Goal: Information Seeking & Learning: Learn about a topic

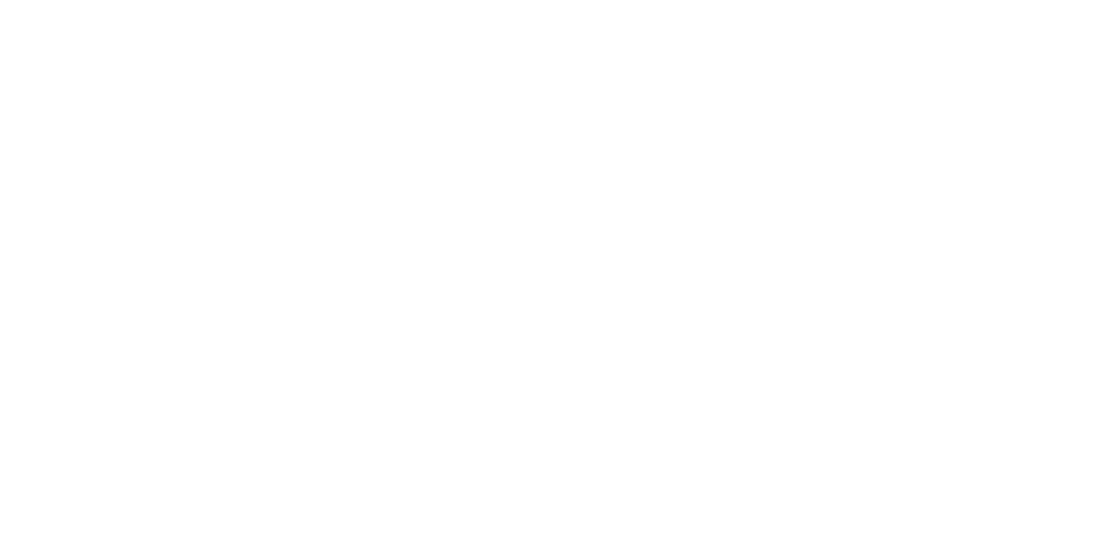
select select "**"
select select "*"
select select "****"
select select "**"
select select "*"
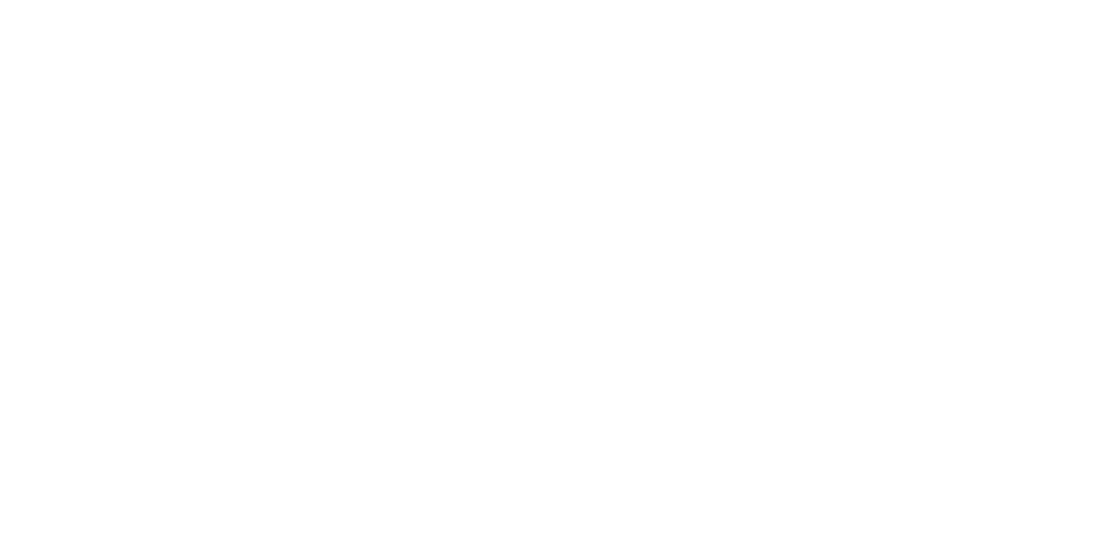
select select "****"
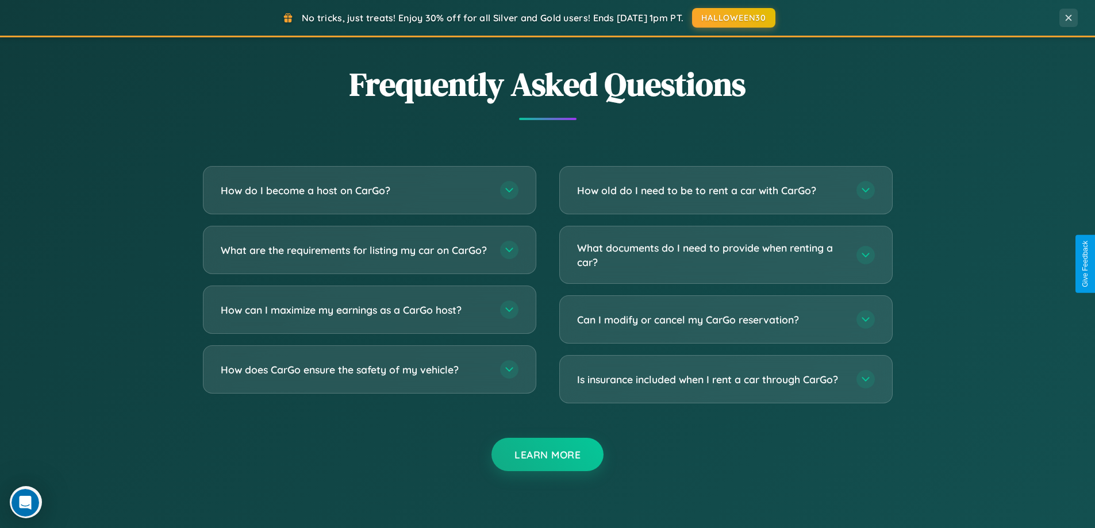
scroll to position [2211, 0]
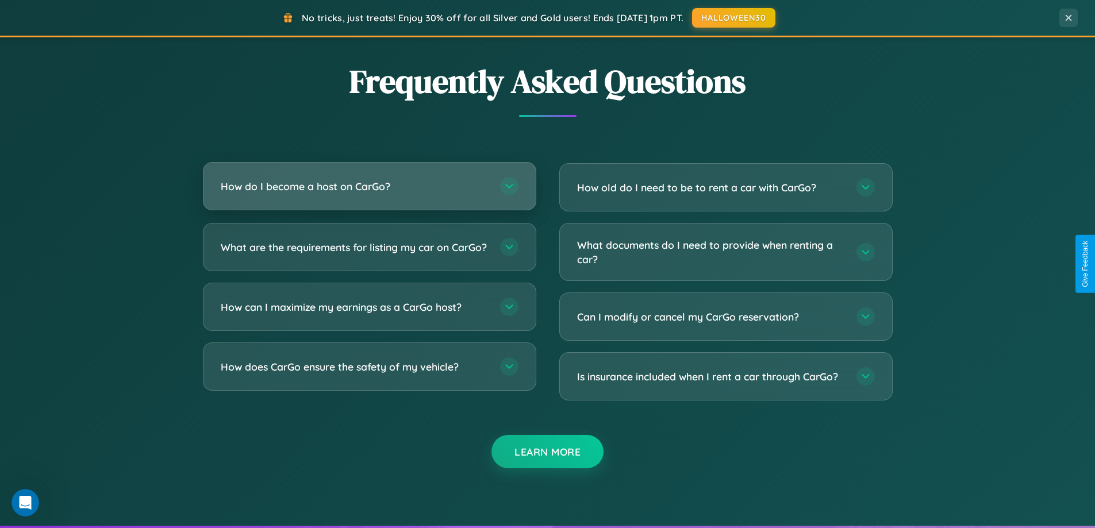
click at [369, 186] on h3 "How do I become a host on CarGo?" at bounding box center [355, 186] width 268 height 14
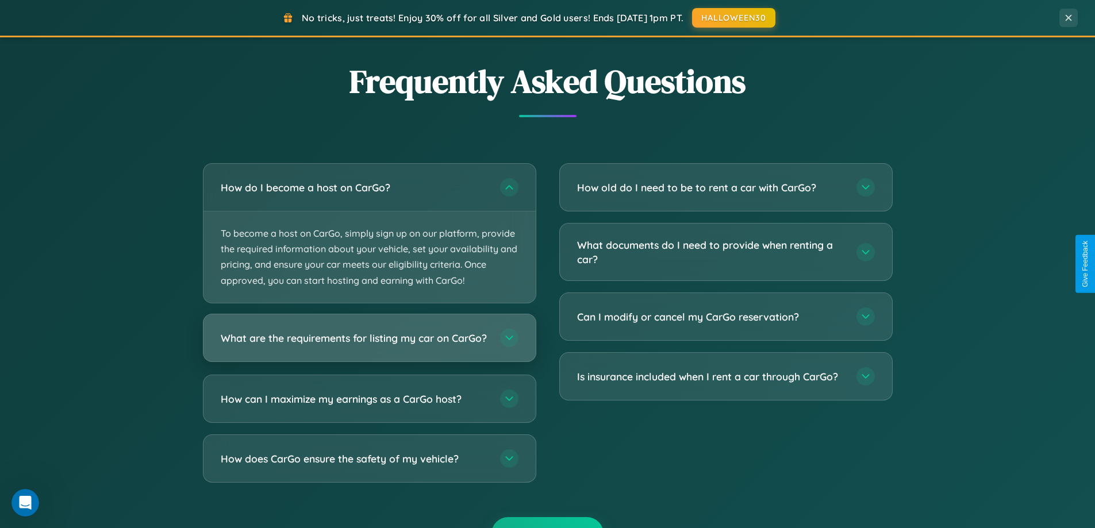
click at [369, 343] on h3 "What are the requirements for listing my car on CarGo?" at bounding box center [355, 337] width 268 height 14
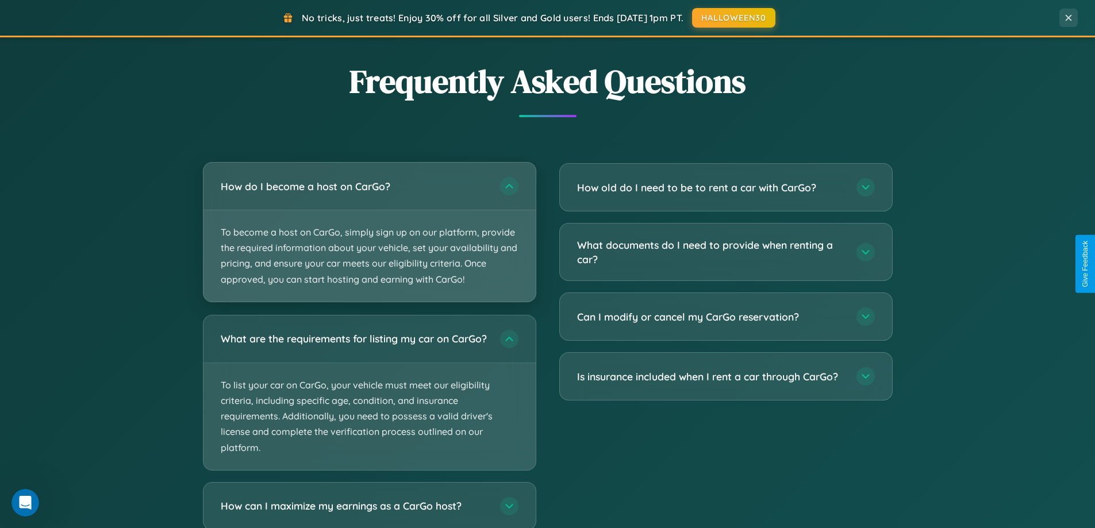
click at [369, 232] on p "To become a host on CarGo, simply sign up on our platform, provide the required…" at bounding box center [369, 255] width 332 height 91
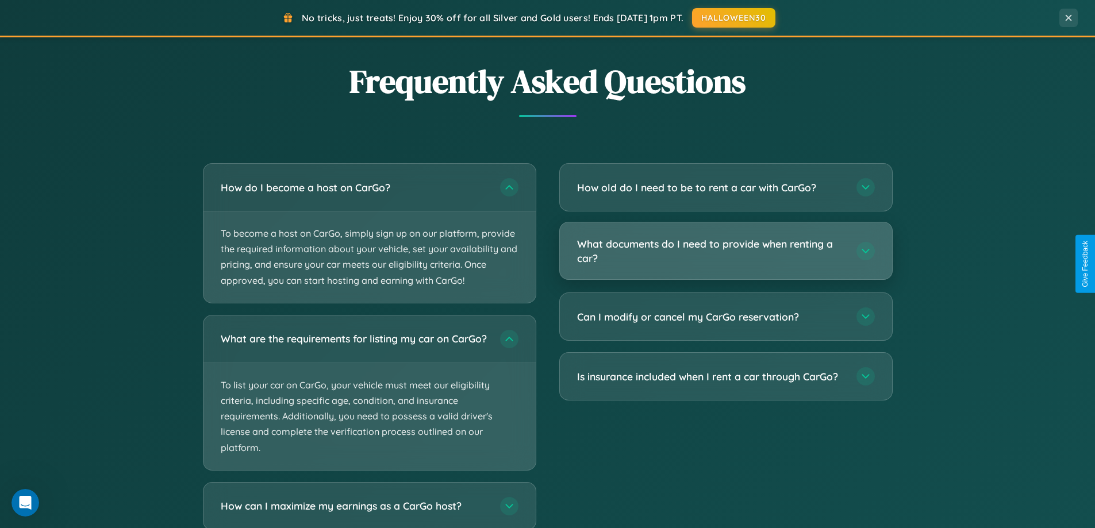
click at [725, 251] on h3 "What documents do I need to provide when renting a car?" at bounding box center [711, 251] width 268 height 28
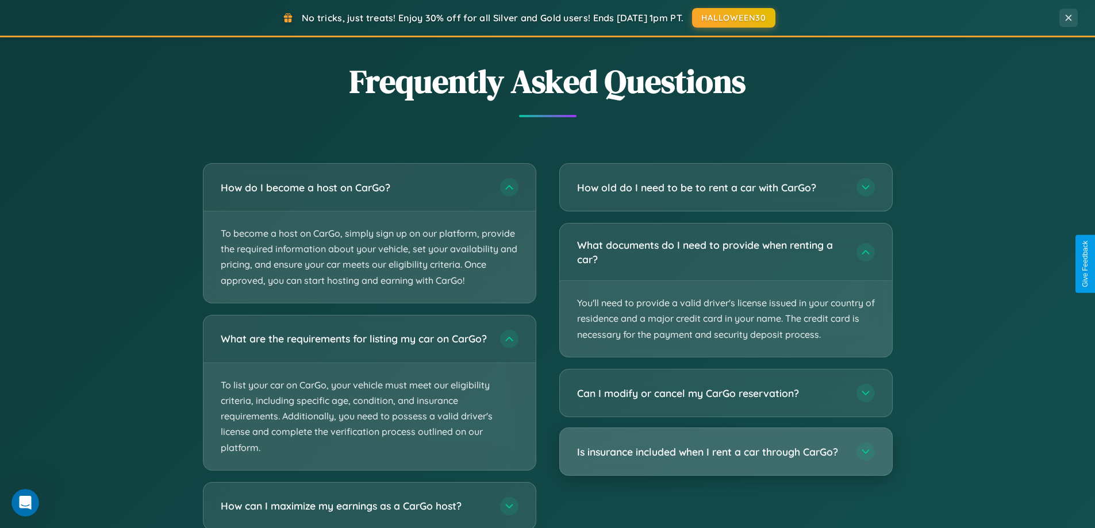
click at [725, 452] on h3 "Is insurance included when I rent a car through CarGo?" at bounding box center [711, 452] width 268 height 14
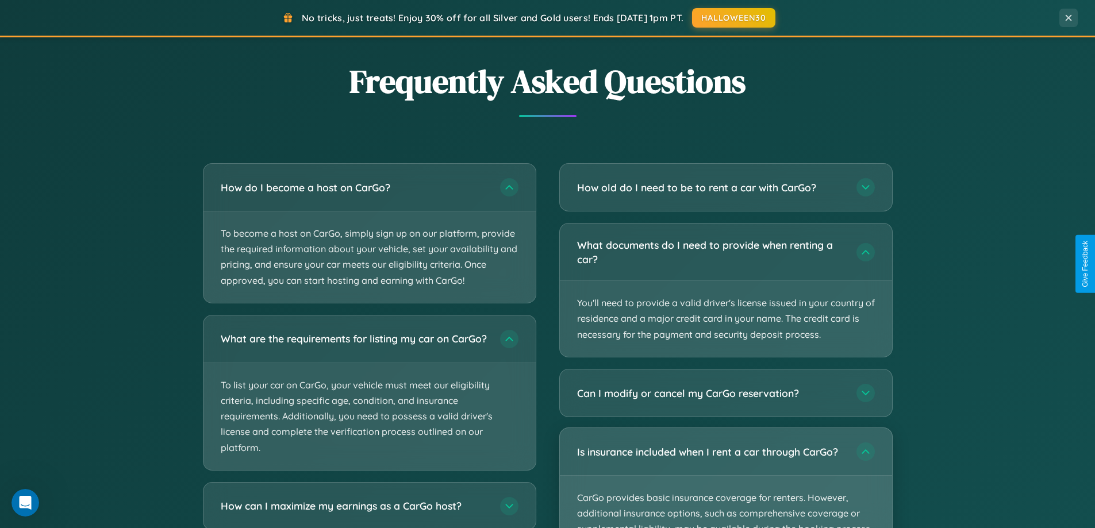
click at [725, 478] on p "CarGo provides basic insurance coverage for renters. However, additional insura…" at bounding box center [726, 529] width 332 height 107
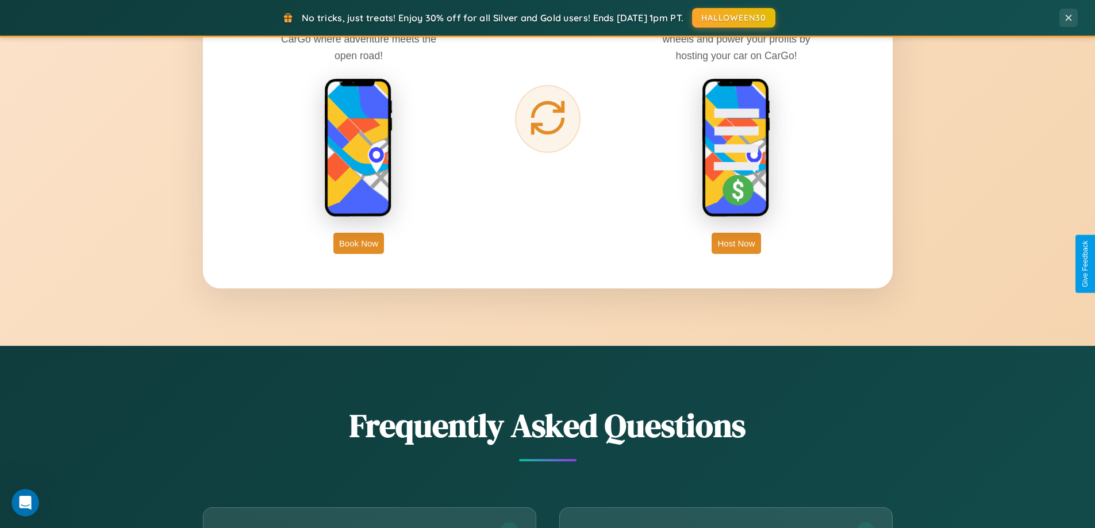
scroll to position [1847, 0]
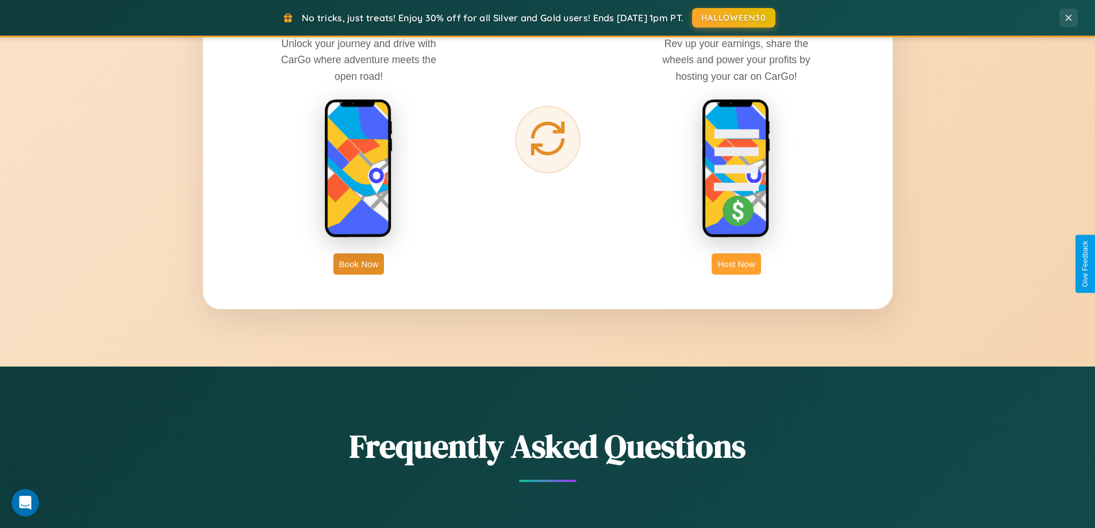
click at [736, 264] on button "Host Now" at bounding box center [735, 263] width 49 height 21
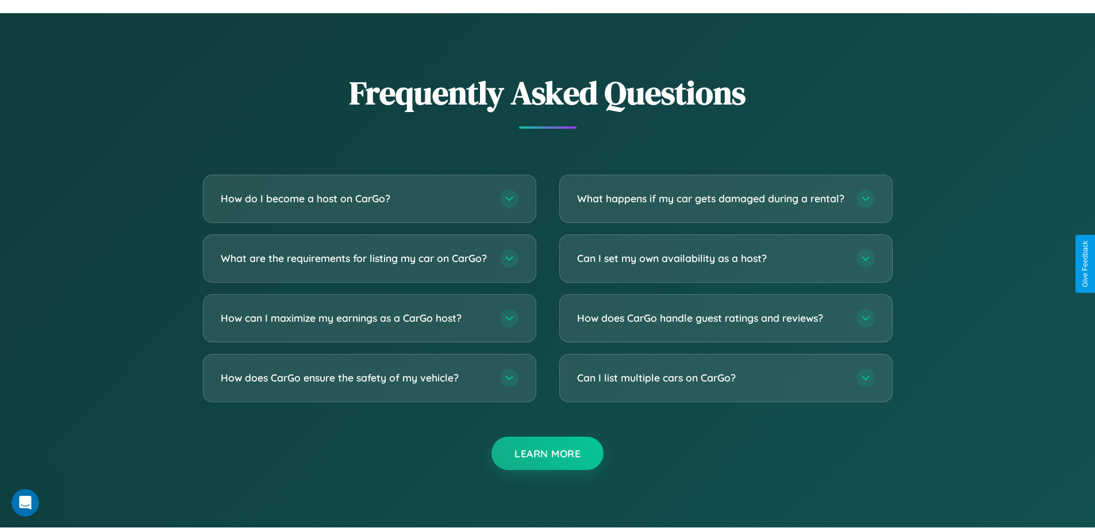
scroll to position [1553, 0]
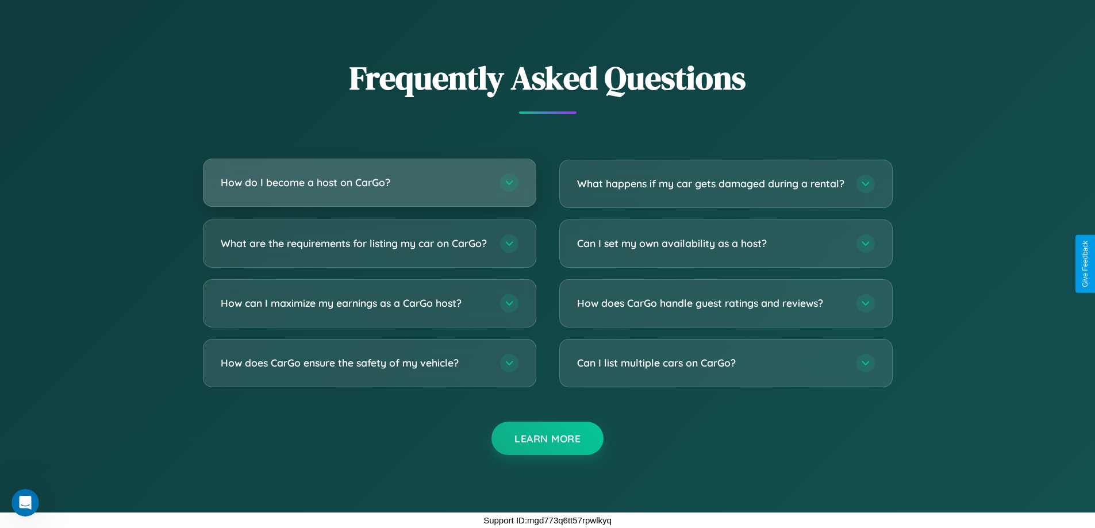
click at [369, 175] on h3 "How do I become a host on CarGo?" at bounding box center [355, 182] width 268 height 14
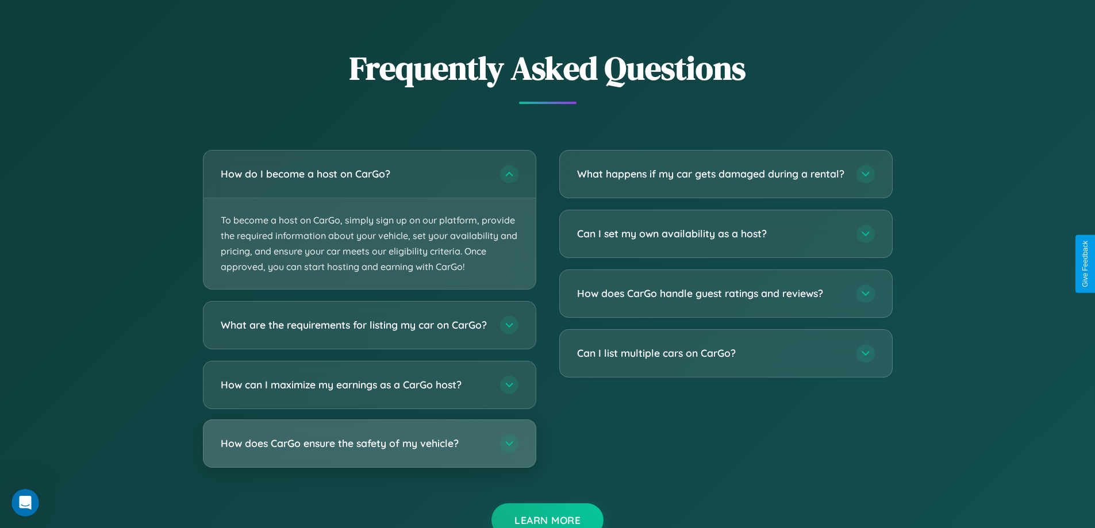
click at [369, 451] on h3 "How does CarGo ensure the safety of my vehicle?" at bounding box center [355, 444] width 268 height 14
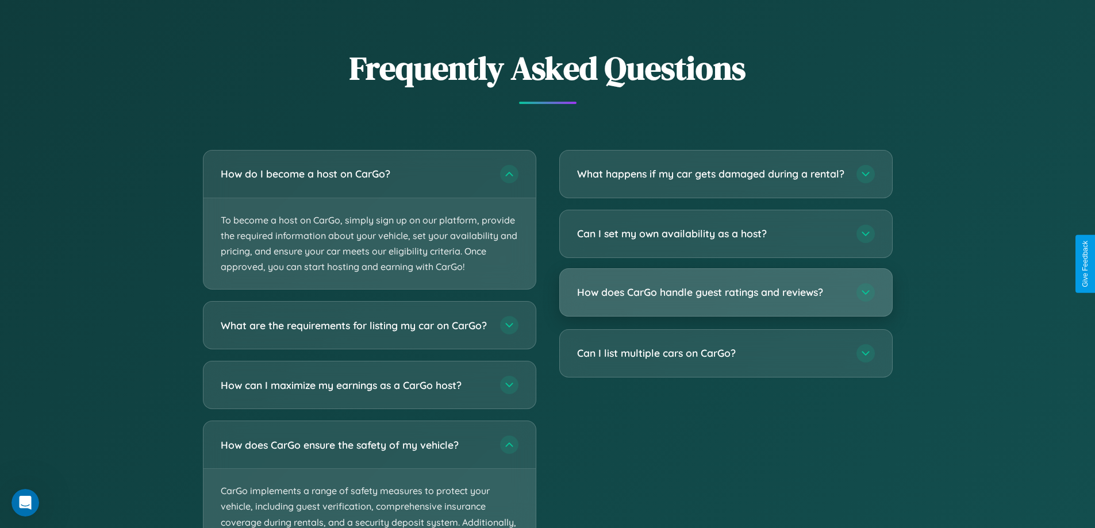
click at [725, 299] on h3 "How does CarGo handle guest ratings and reviews?" at bounding box center [711, 292] width 268 height 14
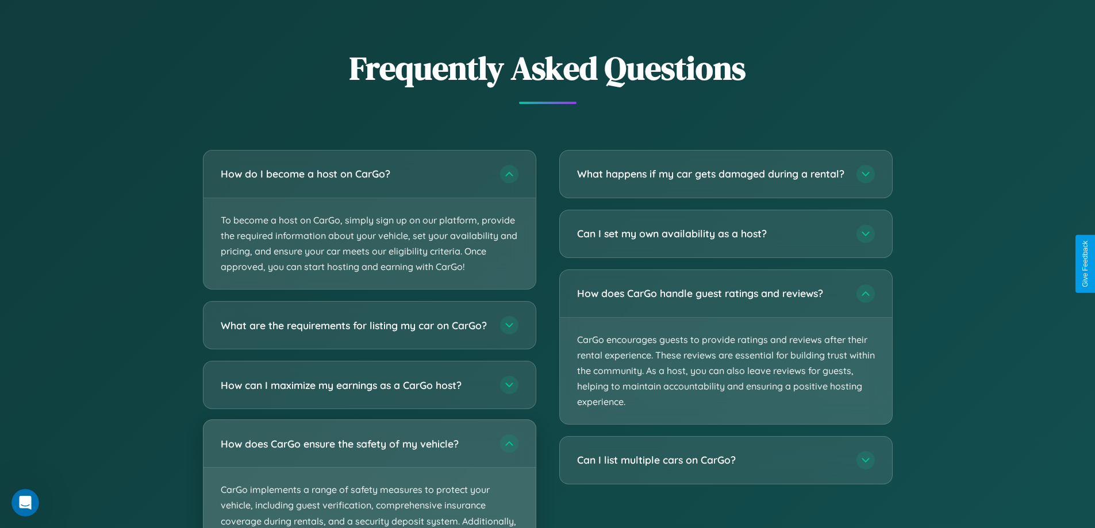
click at [369, 479] on p "CarGo implements a range of safety measures to protect your vehicle, including …" at bounding box center [369, 521] width 332 height 107
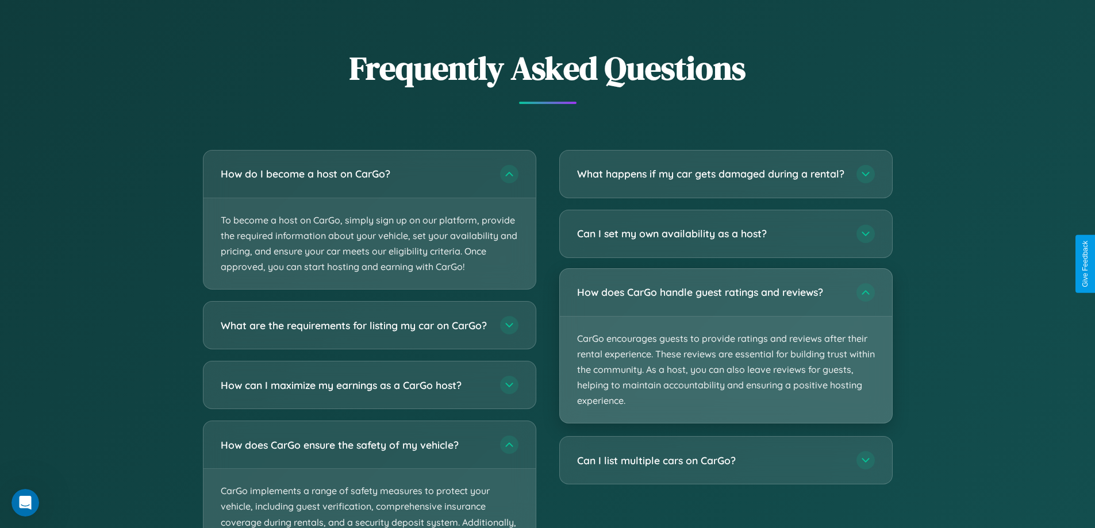
click at [725, 356] on p "CarGo encourages guests to provide ratings and reviews after their rental exper…" at bounding box center [726, 370] width 332 height 107
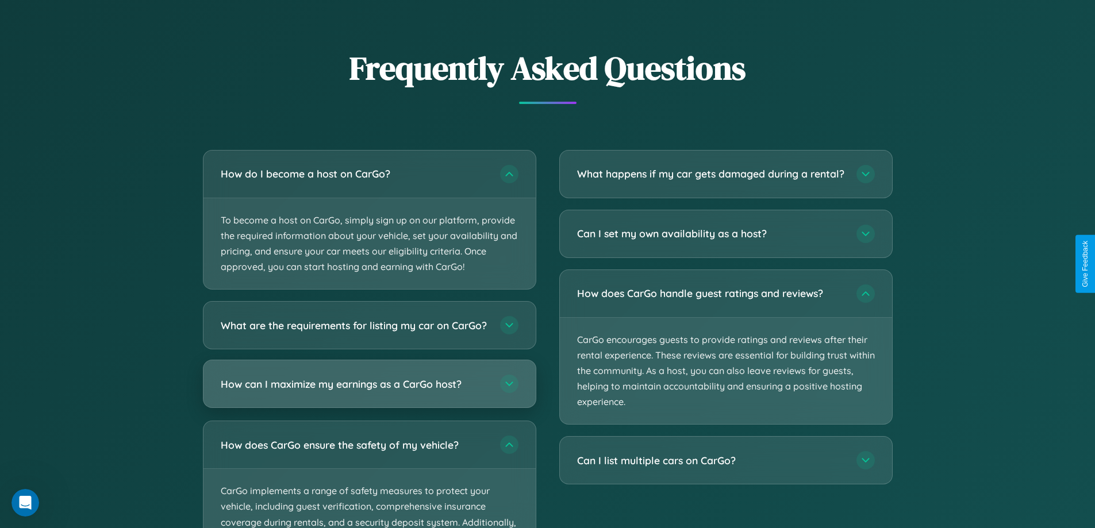
click at [369, 391] on h3 "How can I maximize my earnings as a CarGo host?" at bounding box center [355, 384] width 268 height 14
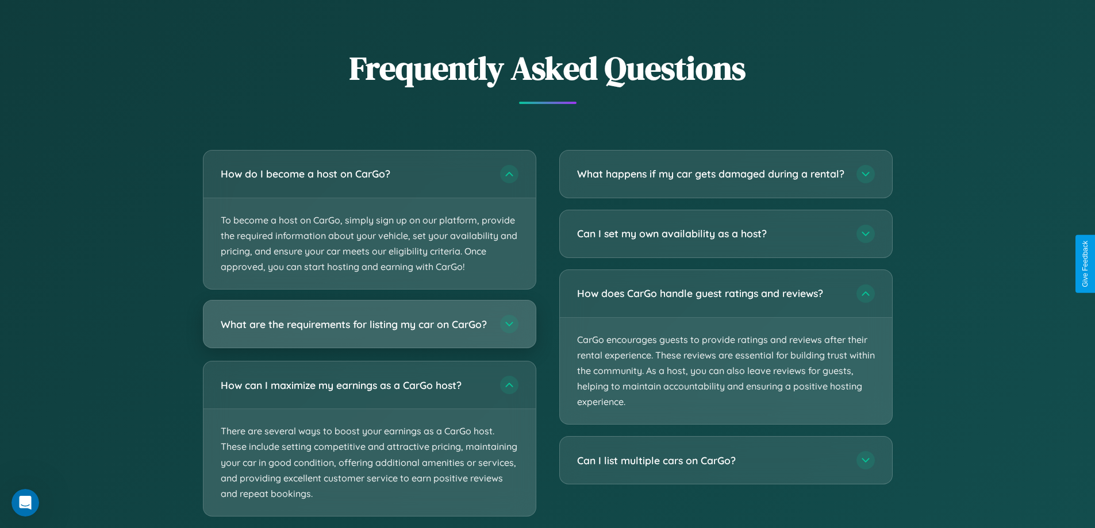
click at [369, 329] on h3 "What are the requirements for listing my car on CarGo?" at bounding box center [355, 324] width 268 height 14
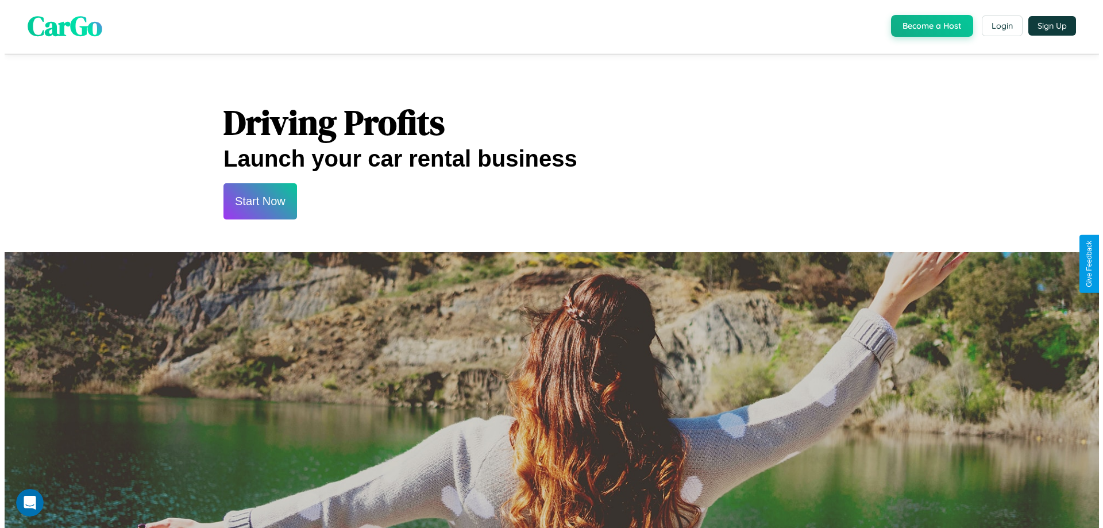
scroll to position [0, 0]
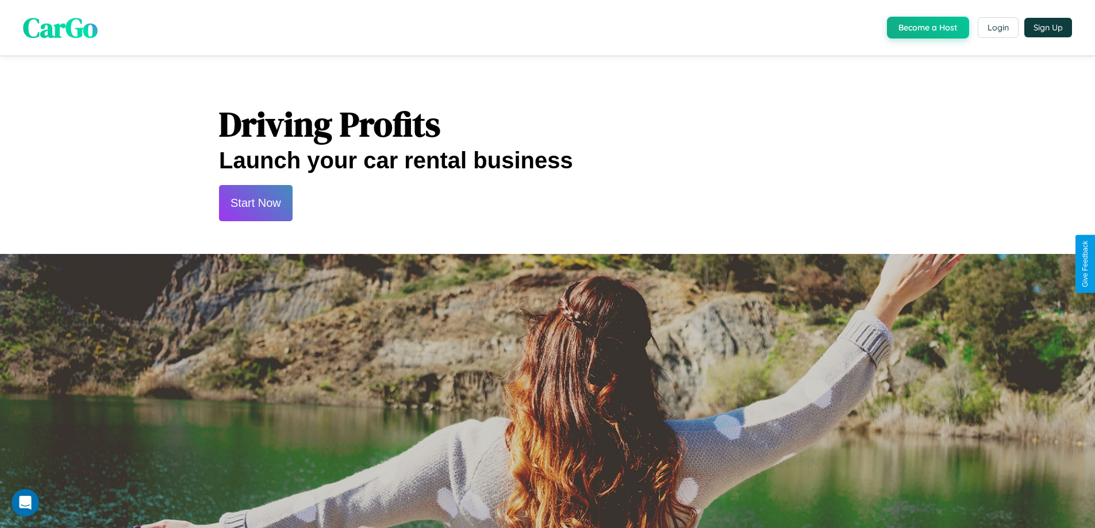
click at [255, 203] on button "Start Now" at bounding box center [256, 203] width 74 height 36
